Goal: Check status: Check status

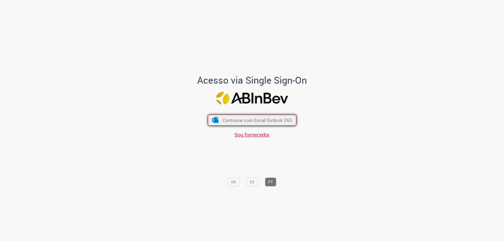
click at [251, 121] on span "Continuar com Email Outlook 365" at bounding box center [256, 120] width 69 height 6
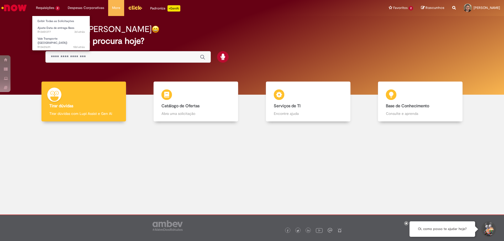
click at [43, 9] on li "Requisições 2 Exibir Todas as Solicitações Ajuste Data de entrega Bees 3d atrás…" at bounding box center [48, 8] width 32 height 16
click at [58, 23] on link "Exibir Todas as Solicitações" at bounding box center [61, 21] width 58 height 6
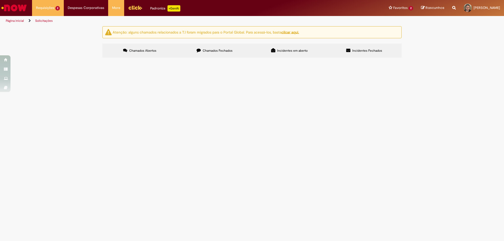
click at [238, 52] on label "Chamados Fechados" at bounding box center [214, 51] width 75 height 14
click at [164, 46] on label "Chamados Abertos" at bounding box center [139, 51] width 75 height 14
click at [366, 53] on label "Incidentes Fechados" at bounding box center [364, 51] width 75 height 14
click at [0, 0] on span "sem acesso ao portal do now do global" at bounding box center [0, 0] width 0 height 0
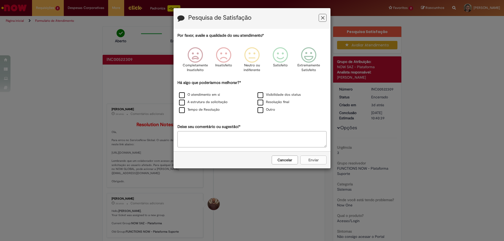
click at [320, 18] on button "Feedback" at bounding box center [323, 18] width 8 height 8
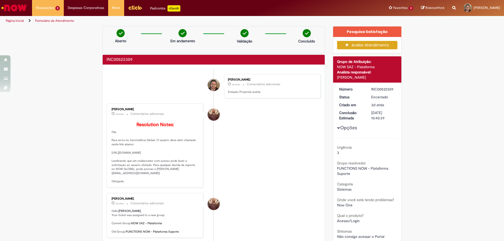
click at [378, 91] on div "INC00522309" at bounding box center [383, 89] width 24 height 5
copy div "INC00522309"
